Goal: Task Accomplishment & Management: Manage account settings

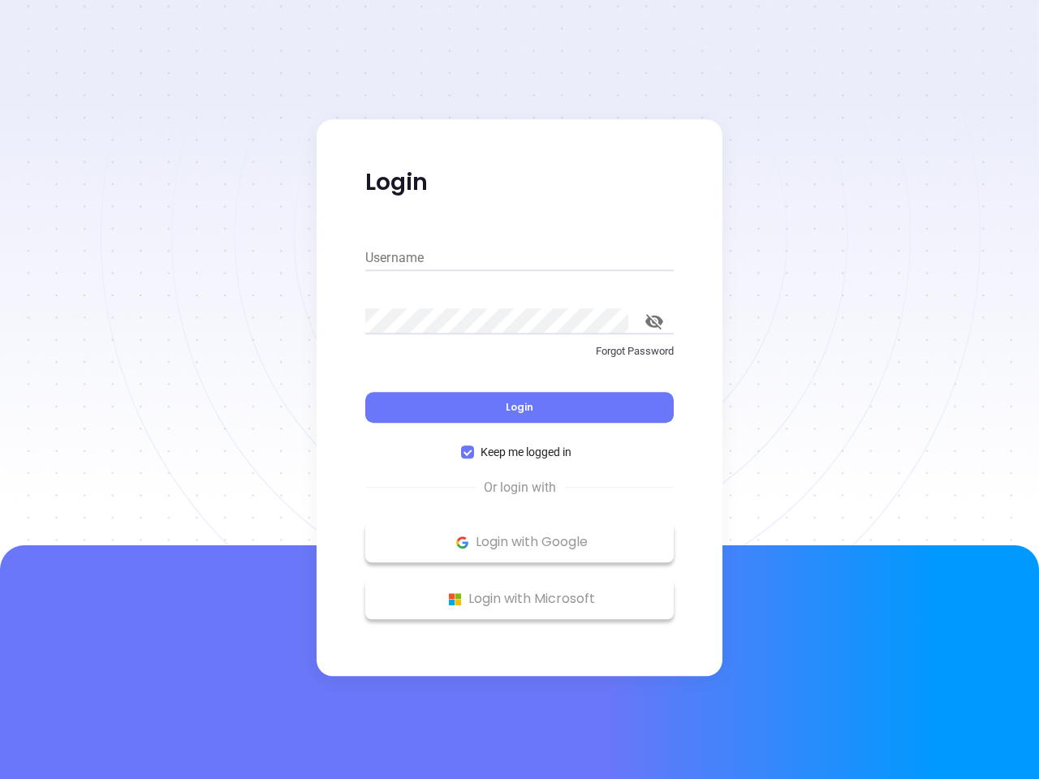
click at [519, 390] on div "Login" at bounding box center [519, 397] width 308 height 50
click at [519, 258] on input "Username" at bounding box center [519, 258] width 308 height 26
click at [654, 321] on icon "toggle password visibility" at bounding box center [654, 321] width 18 height 15
click at [519, 407] on span "Login" at bounding box center [520, 407] width 28 height 14
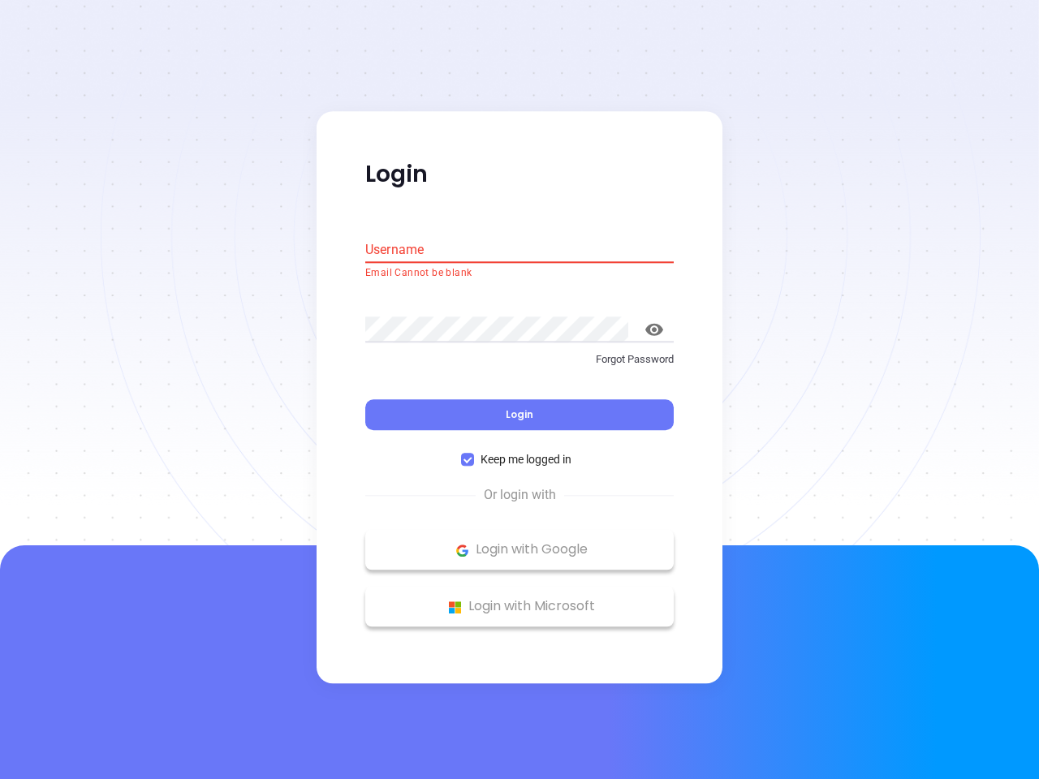
click at [519, 452] on span "Keep me logged in" at bounding box center [526, 460] width 104 height 18
click at [474, 454] on input "Keep me logged in" at bounding box center [467, 460] width 13 height 13
checkbox input "false"
click at [519, 542] on p "Login with Google" at bounding box center [519, 550] width 292 height 24
click at [519, 599] on p "Login with Microsoft" at bounding box center [519, 607] width 292 height 24
